Goal: Information Seeking & Learning: Learn about a topic

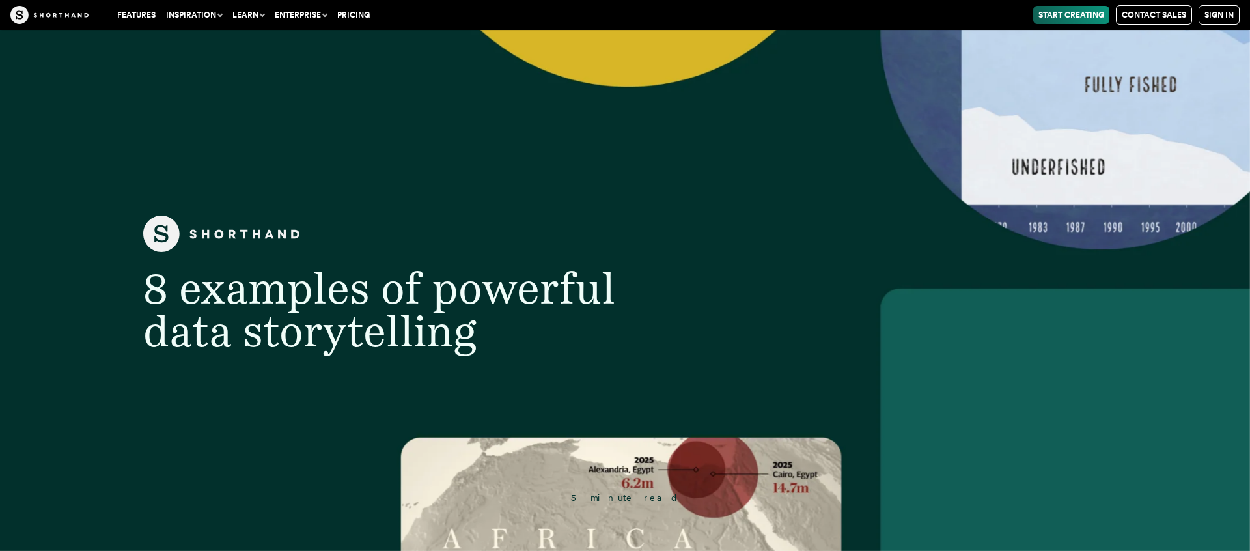
scroll to position [1, 0]
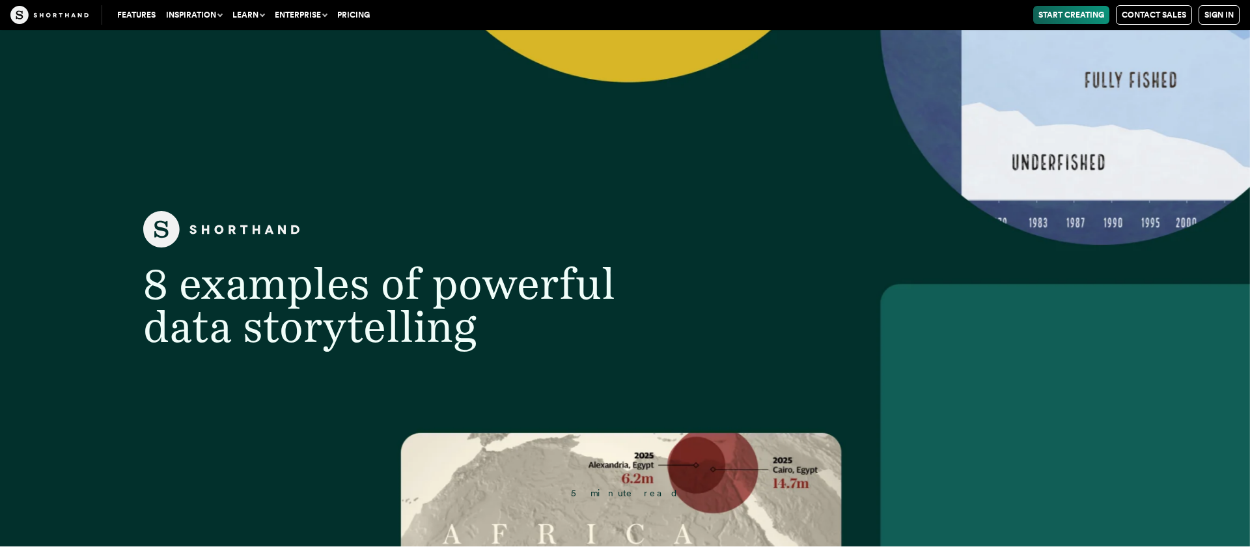
click at [828, 132] on header "8 examples of powerful data storytelling 5 minute read" at bounding box center [625, 285] width 1250 height 521
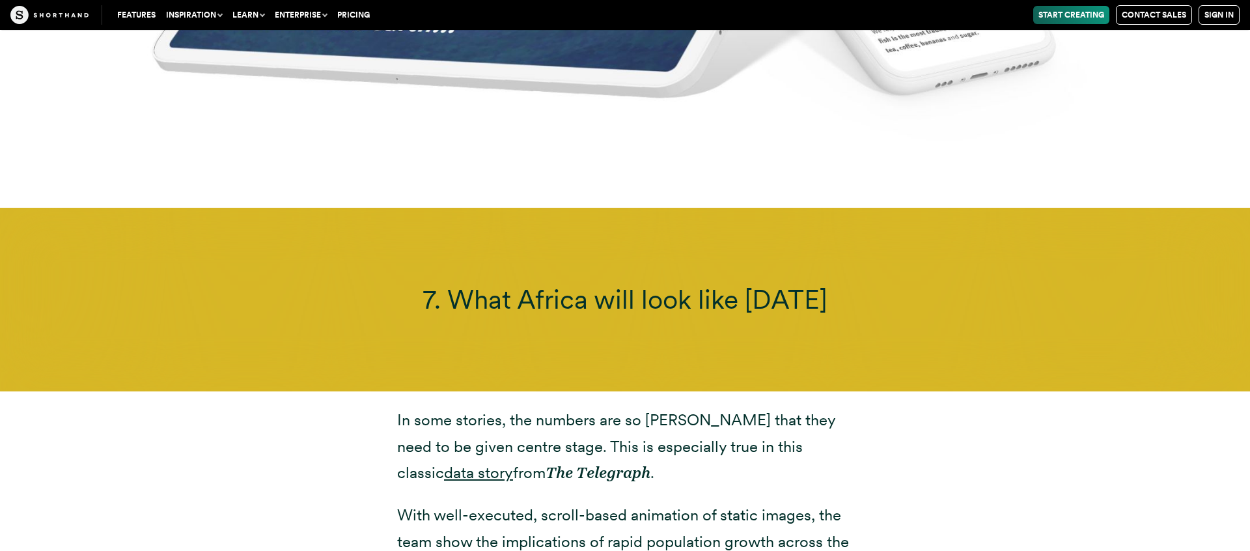
scroll to position [13415, 0]
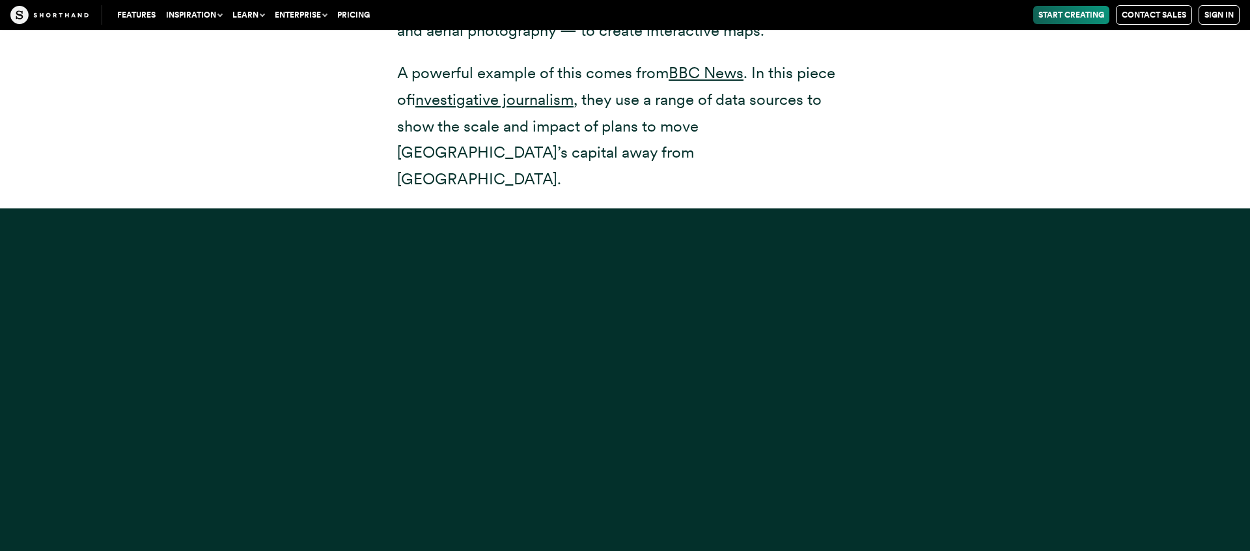
scroll to position [11287, 0]
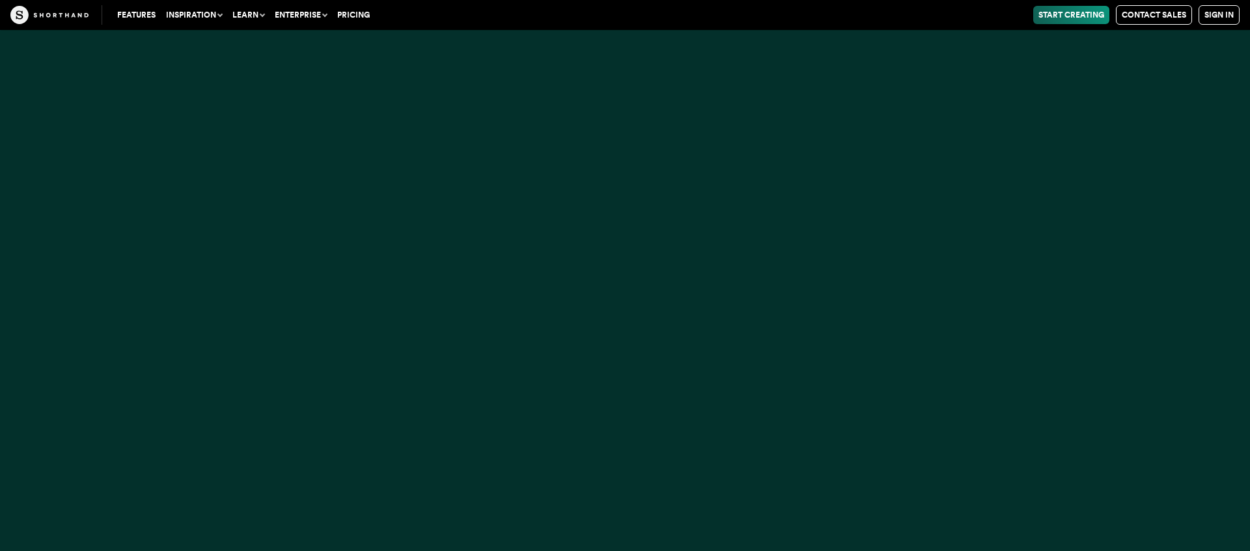
scroll to position [11530, 0]
